Goal: Navigation & Orientation: Find specific page/section

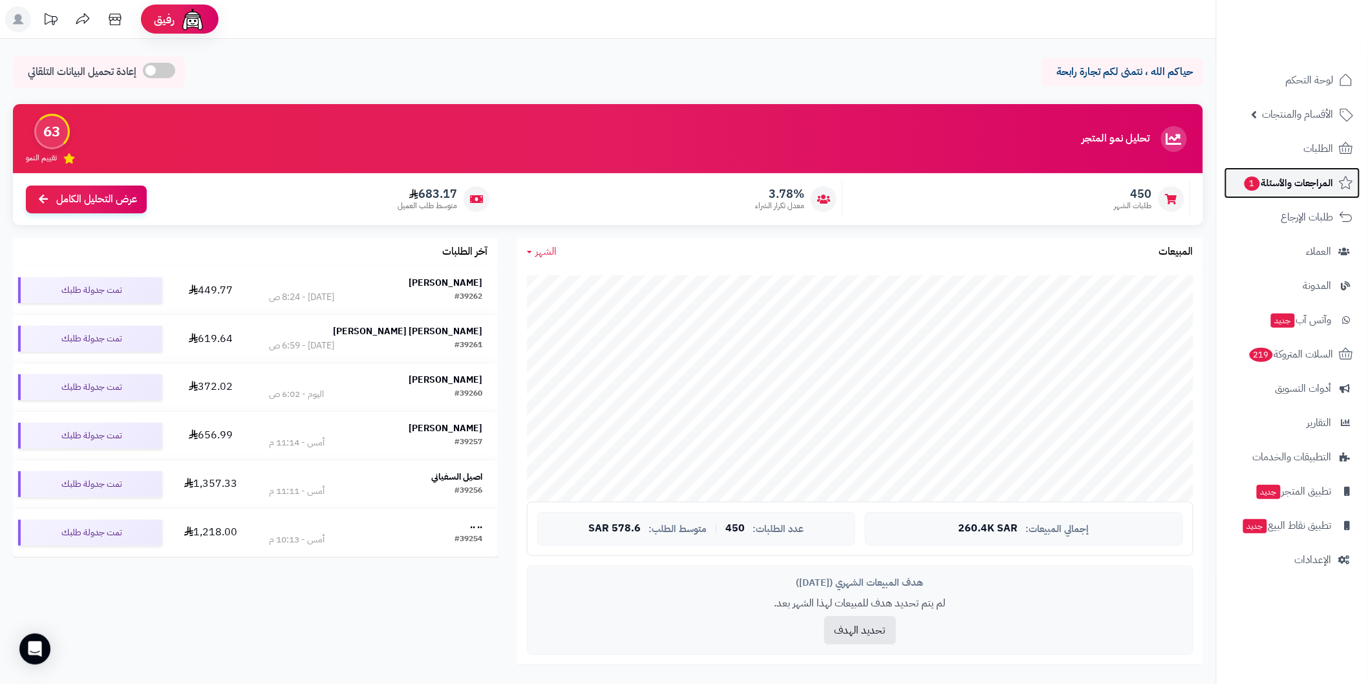
click at [1329, 191] on span "المراجعات والأسئلة 1" at bounding box center [1288, 183] width 91 height 18
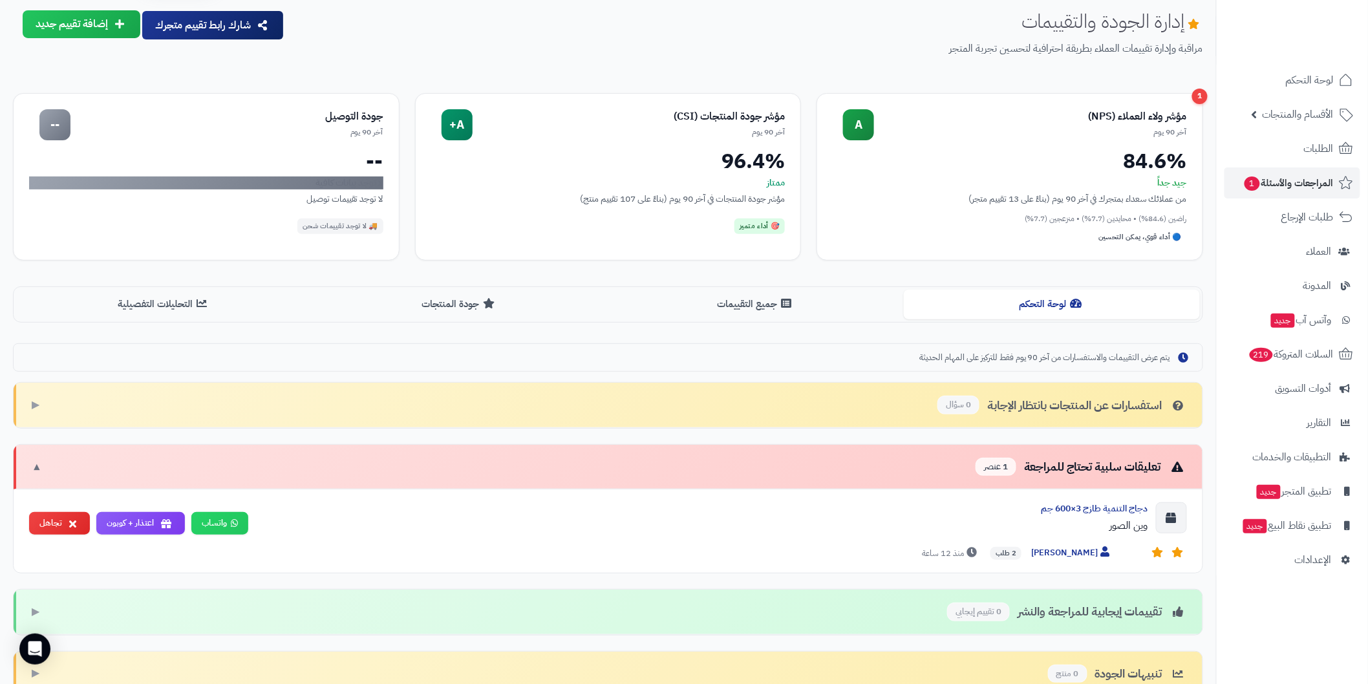
scroll to position [72, 0]
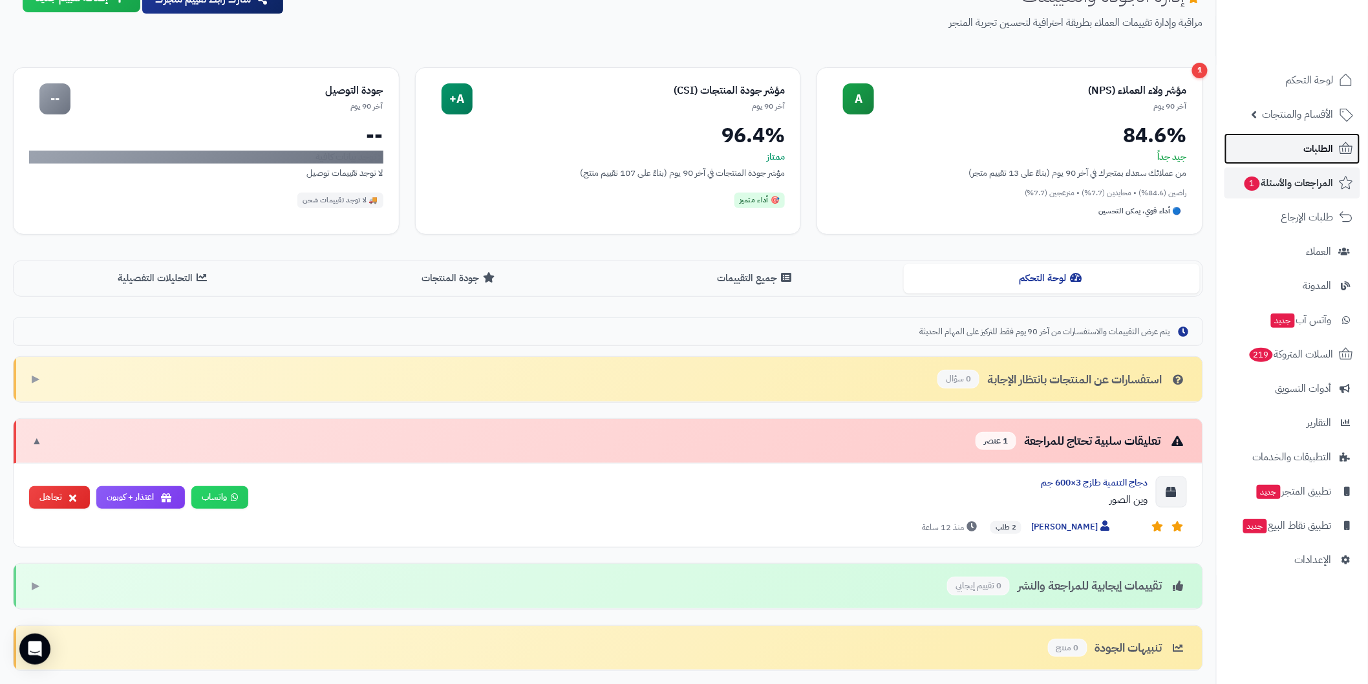
click at [1288, 156] on link "الطلبات" at bounding box center [1293, 148] width 136 height 31
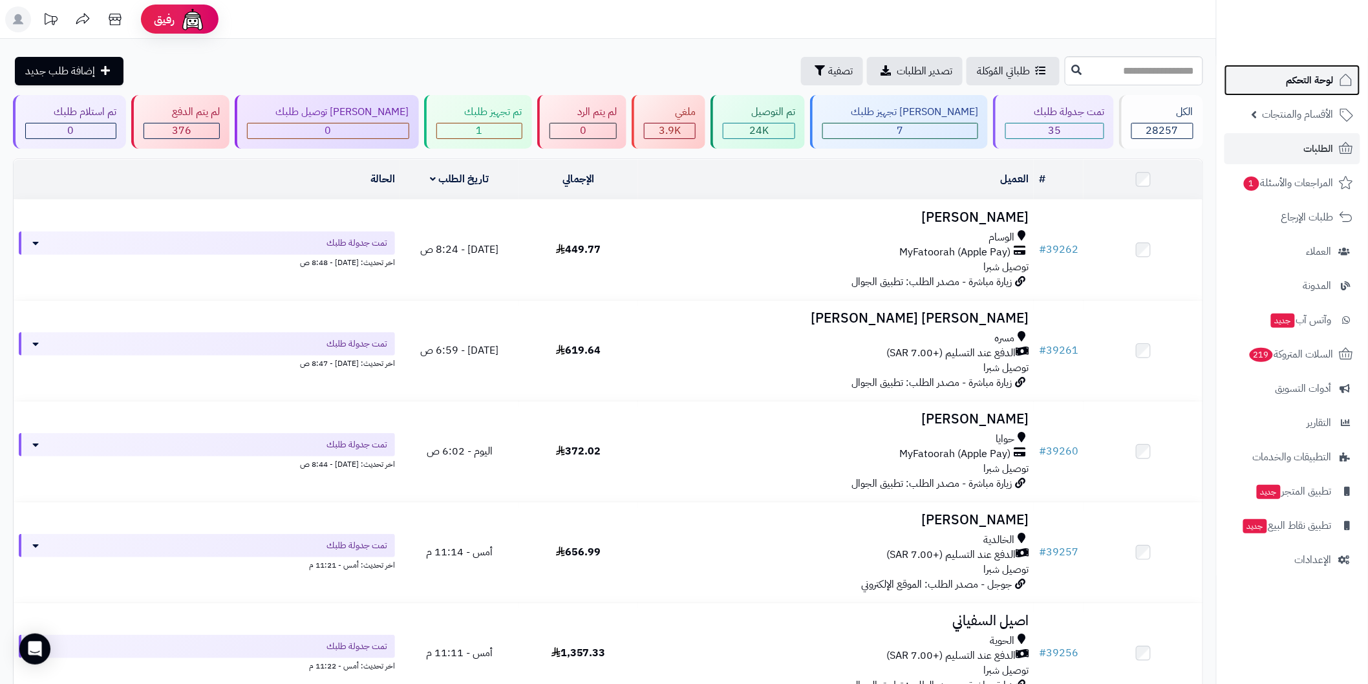
click at [1320, 81] on span "لوحة التحكم" at bounding box center [1310, 80] width 47 height 18
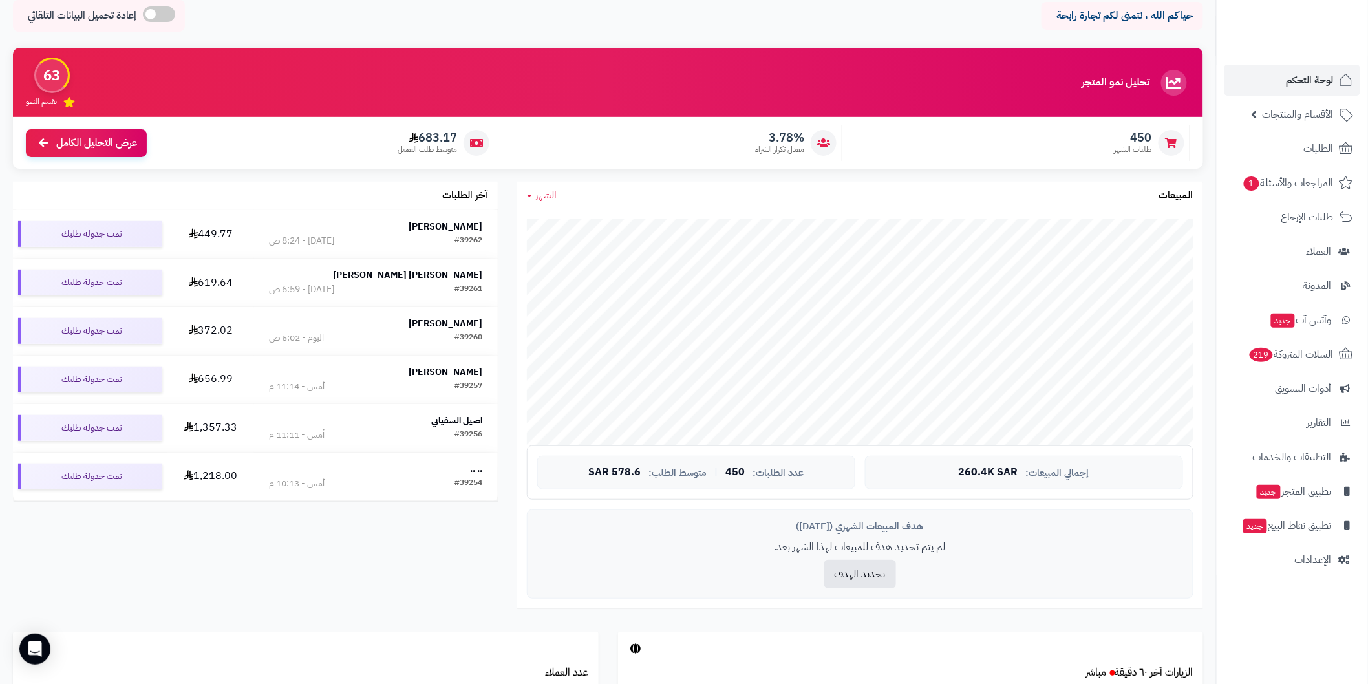
scroll to position [72, 0]
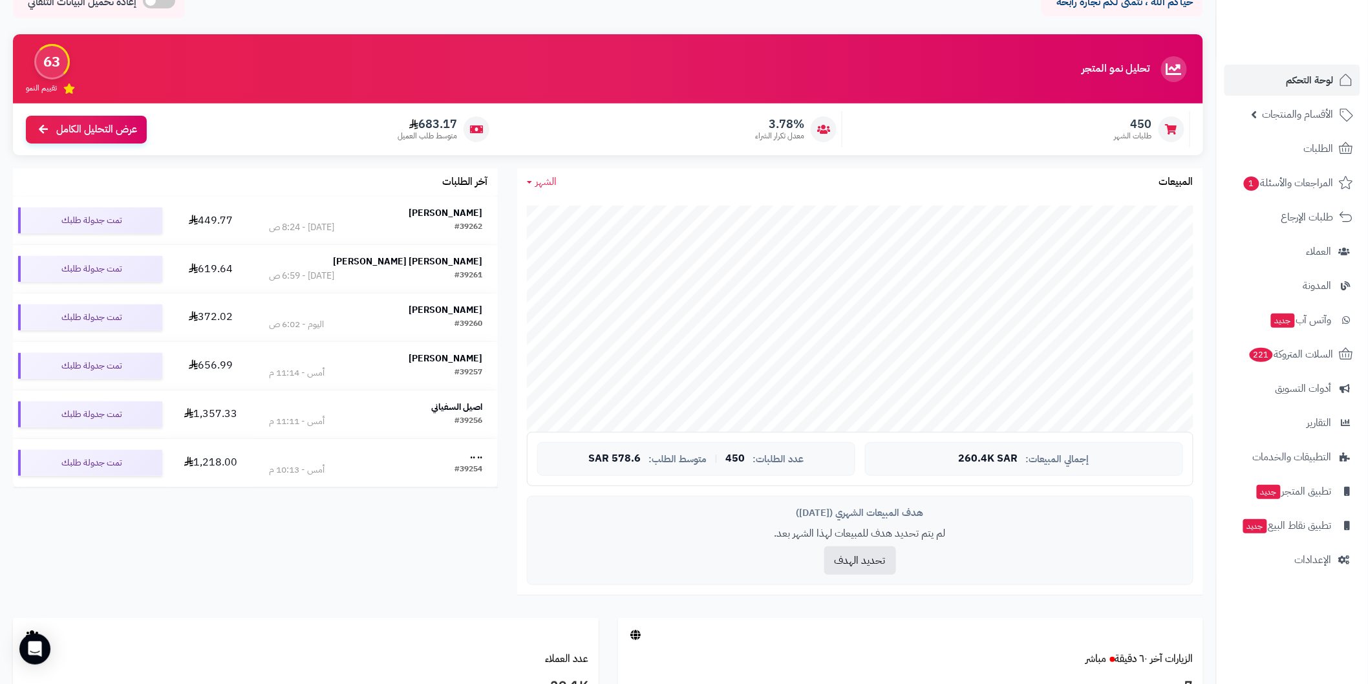
scroll to position [70, 0]
click at [1298, 92] on link "لوحة التحكم" at bounding box center [1293, 80] width 136 height 31
